Goal: Task Accomplishment & Management: Use online tool/utility

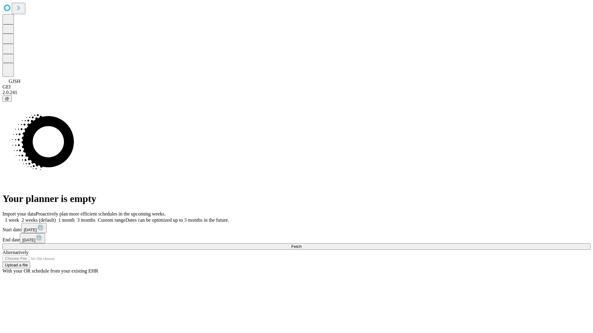
click at [301, 244] on span "Fetch" at bounding box center [296, 246] width 10 height 5
